Goal: Information Seeking & Learning: Learn about a topic

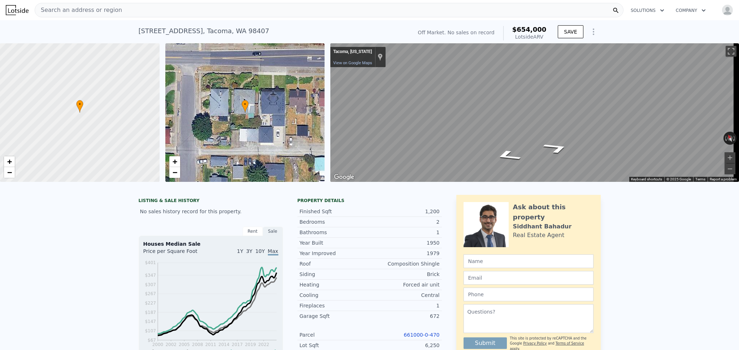
click at [104, 9] on span "Search an address or region" at bounding box center [78, 10] width 87 height 9
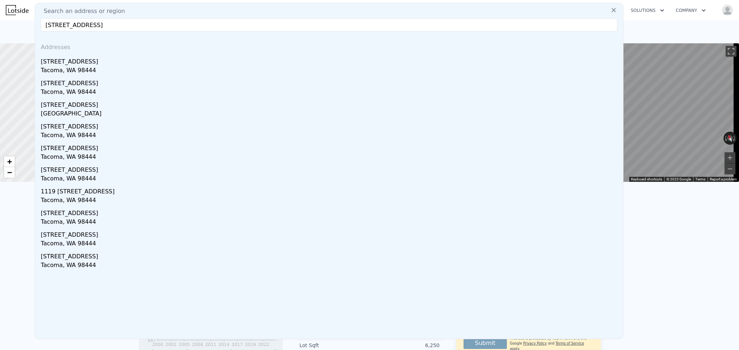
type input "416 142nd Street Ct S, Tacoma, WA 98444"
click at [610, 9] on icon at bounding box center [613, 9] width 7 height 7
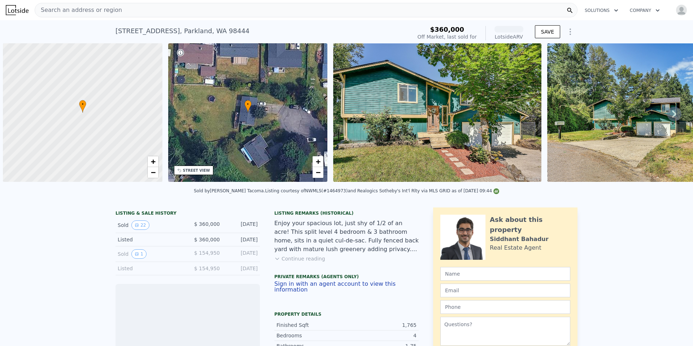
scroll to position [0, 3]
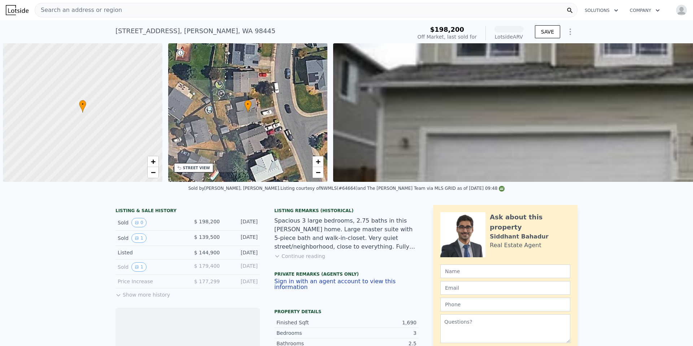
scroll to position [0, 3]
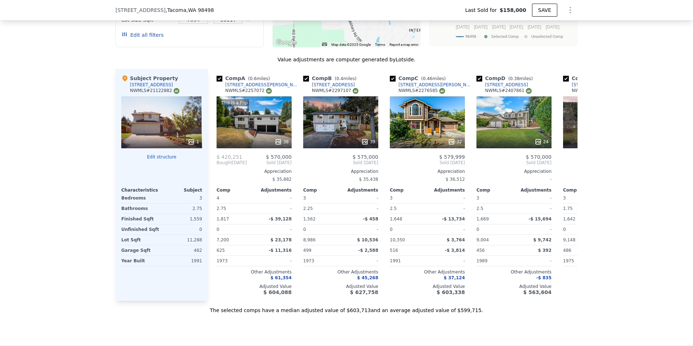
scroll to position [679, 0]
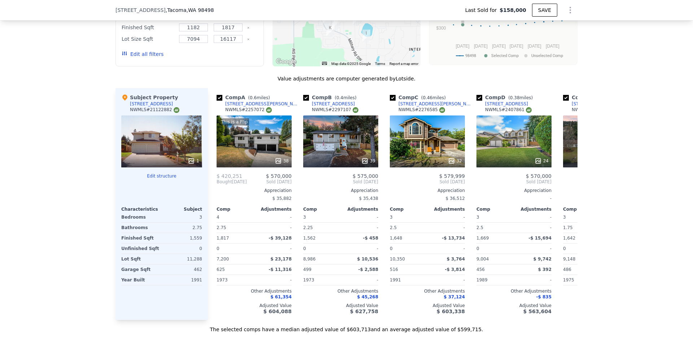
click at [139, 58] on button "Edit all filters" at bounding box center [143, 54] width 42 height 7
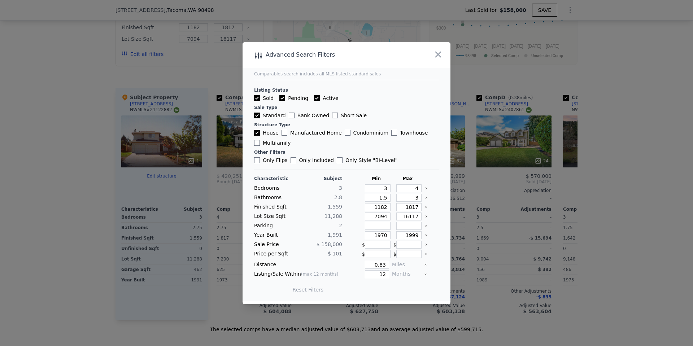
click at [315, 97] on input "Active" at bounding box center [317, 98] width 6 height 6
checkbox input "false"
drag, startPoint x: 384, startPoint y: 275, endPoint x: 375, endPoint y: 273, distance: 9.6
click at [375, 273] on input "12" at bounding box center [377, 274] width 24 height 8
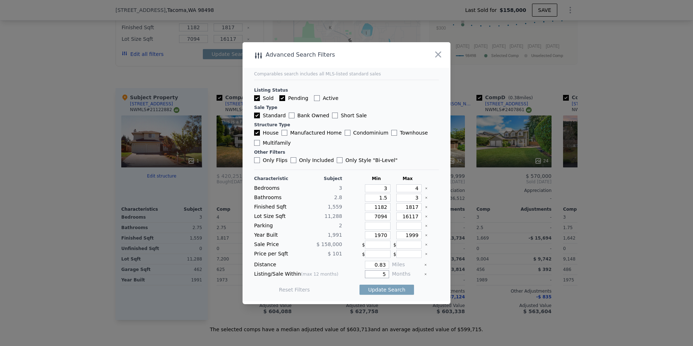
type input "5"
click at [382, 268] on input "0.83" at bounding box center [377, 265] width 24 height 8
type input "0"
type input "0.5"
click at [387, 292] on button "Update Search" at bounding box center [387, 290] width 55 height 10
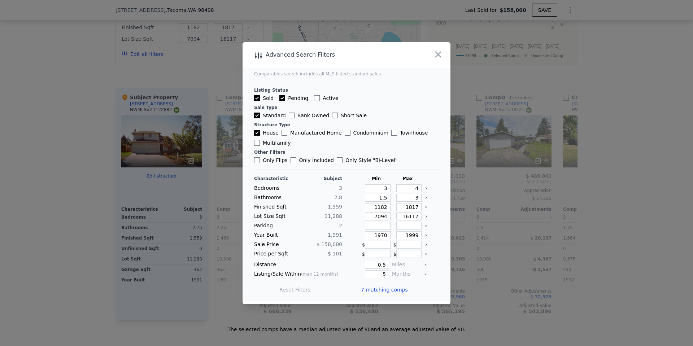
click at [387, 291] on span "7 matching comps" at bounding box center [384, 289] width 47 height 7
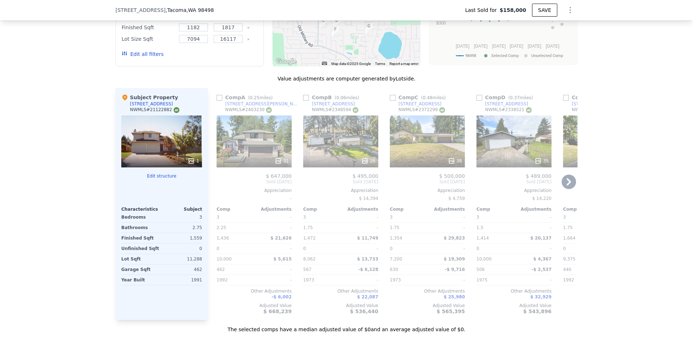
click at [217, 101] on input "checkbox" at bounding box center [220, 98] width 6 height 6
checkbox input "true"
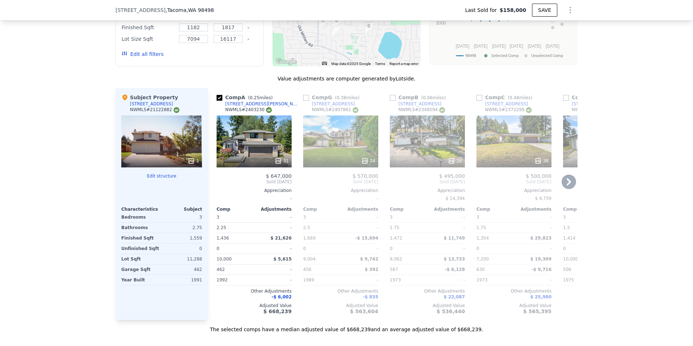
click at [303, 101] on input "checkbox" at bounding box center [306, 98] width 6 height 6
checkbox input "true"
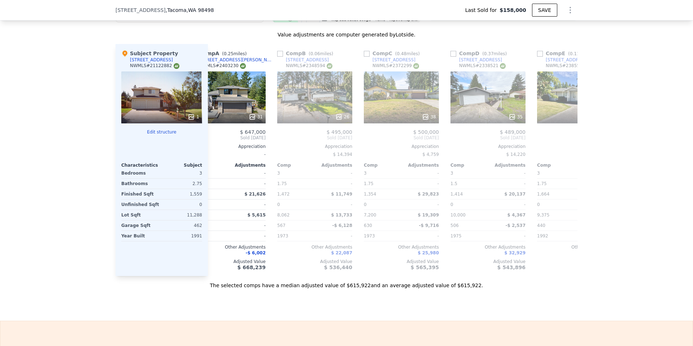
scroll to position [0, 70]
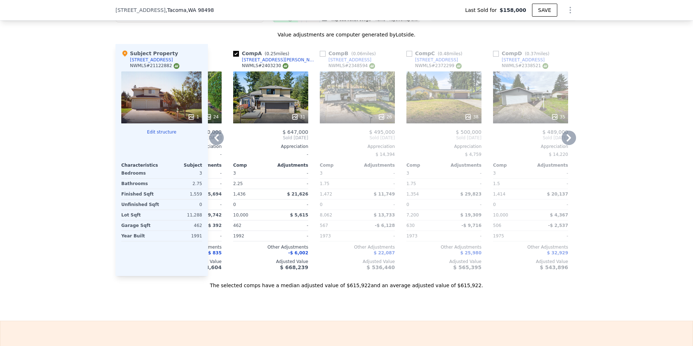
click at [321, 57] on input "checkbox" at bounding box center [323, 54] width 6 height 6
checkbox input "true"
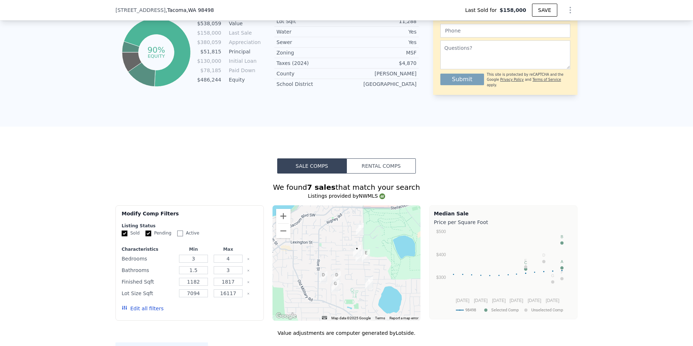
scroll to position [0, 0]
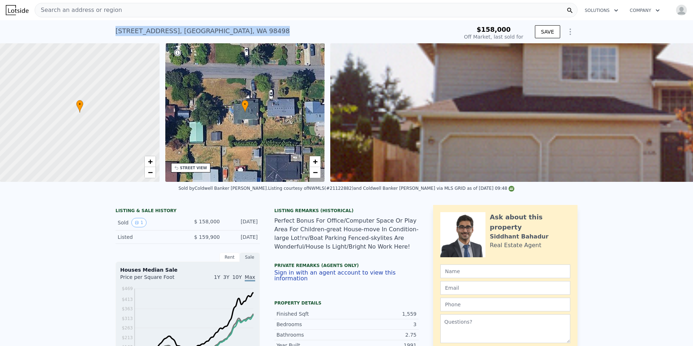
drag, startPoint x: 113, startPoint y: 30, endPoint x: 253, endPoint y: 29, distance: 140.1
click at [253, 29] on div "10326 97th St SW , Pierce County , WA 98498 Sold Oct 2001 for $158k" at bounding box center [286, 33] width 340 height 20
copy div "10326 97th St SW , Pierce County , WA 98498 Sold Oct 2001 for $158k"
type input "$ 601,000"
checkbox input "false"
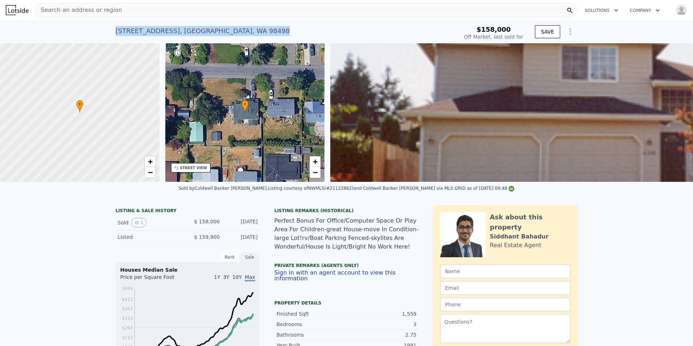
checkbox input "false"
checkbox input "true"
type input "$ 388,110"
